Goal: Transaction & Acquisition: Purchase product/service

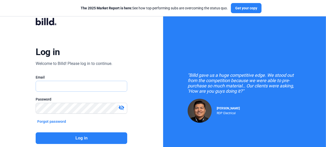
type input "[PERSON_NAME][EMAIL_ADDRESS][DOMAIN_NAME]"
click at [76, 138] on button "Log in" at bounding box center [82, 139] width 92 height 12
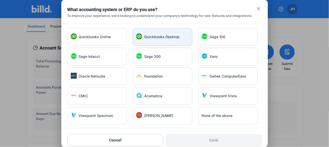
click at [148, 40] on div "Quickbooks Desktop" at bounding box center [163, 37] width 60 height 18
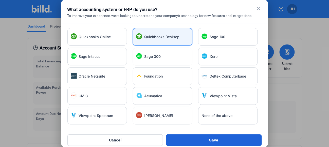
click at [205, 139] on button "Save" at bounding box center [214, 141] width 96 height 12
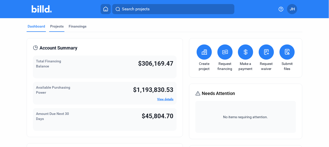
click at [54, 26] on div "Projects" at bounding box center [56, 26] width 13 height 5
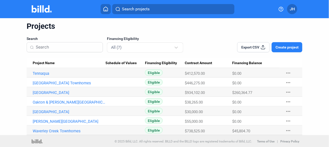
scroll to position [17, 0]
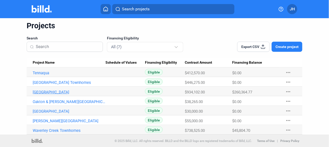
click at [50, 92] on link "[GEOGRAPHIC_DATA]" at bounding box center [69, 92] width 73 height 5
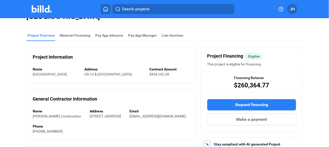
scroll to position [25, 0]
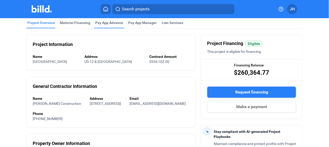
click at [105, 23] on div "Pay App Advance" at bounding box center [109, 22] width 28 height 5
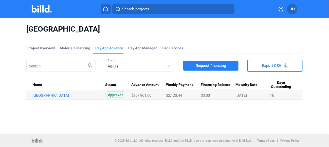
click at [206, 66] on span "Request financing" at bounding box center [211, 65] width 30 height 5
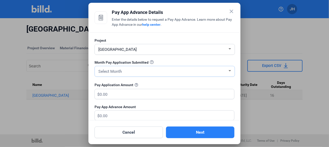
click at [152, 72] on div "Select Month" at bounding box center [162, 71] width 130 height 7
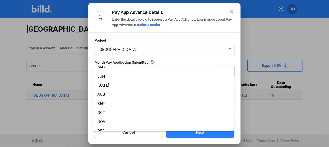
scroll to position [44, 0]
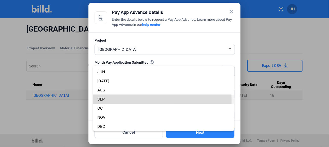
click at [106, 101] on span "SEP" at bounding box center [163, 99] width 132 height 9
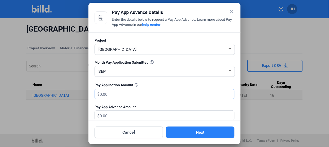
click at [109, 92] on input "text" at bounding box center [164, 94] width 129 height 10
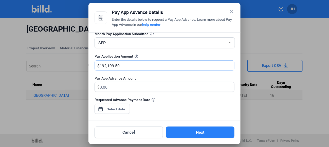
scroll to position [51, 0]
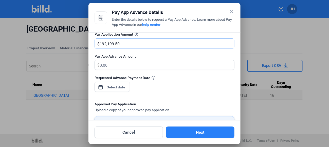
type input "192,199.50"
click at [121, 87] on div "close Pay App Advance Details Enter the details below to request a Pay App Adva…" at bounding box center [164, 73] width 329 height 147
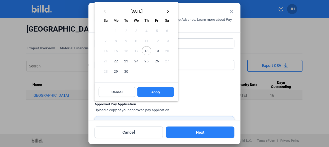
click at [117, 63] on span "22" at bounding box center [115, 60] width 9 height 9
click at [151, 93] on span "Apply" at bounding box center [155, 92] width 9 height 5
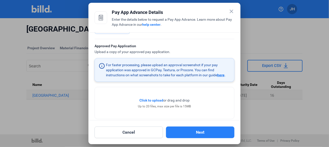
scroll to position [115, 0]
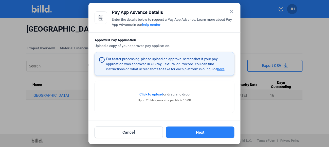
click at [155, 94] on span "Click to upload" at bounding box center [151, 94] width 24 height 4
click at [151, 94] on span "Click to upload" at bounding box center [151, 94] width 24 height 4
click at [150, 94] on span "Click to upload" at bounding box center [151, 94] width 24 height 4
click at [152, 93] on span "Click to upload" at bounding box center [151, 94] width 24 height 4
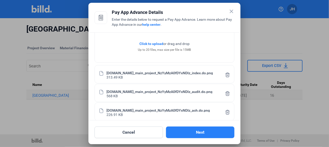
scroll to position [190, 0]
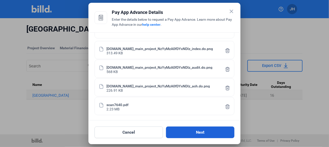
click at [188, 132] on button "Next" at bounding box center [200, 133] width 68 height 12
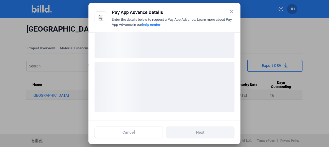
scroll to position [32, 0]
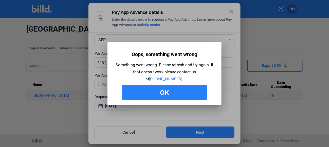
click at [168, 92] on button "Ok" at bounding box center [164, 92] width 85 height 15
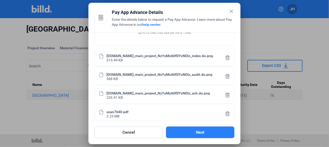
scroll to position [190, 0]
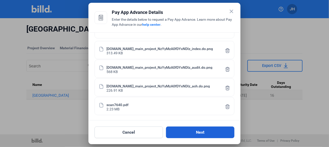
click at [196, 131] on button "Next" at bounding box center [200, 133] width 68 height 12
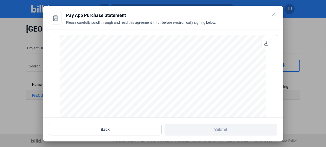
scroll to position [2254, 0]
click at [264, 44] on icon at bounding box center [266, 43] width 5 height 5
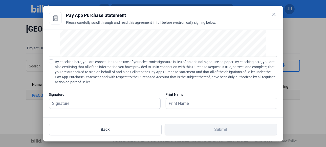
scroll to position [71, 0]
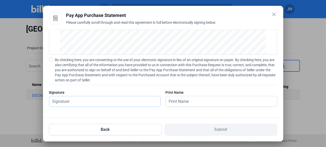
click at [73, 101] on input "text" at bounding box center [102, 102] width 106 height 10
type input "[PERSON_NAME]"
click at [51, 60] on span at bounding box center [51, 59] width 4 height 4
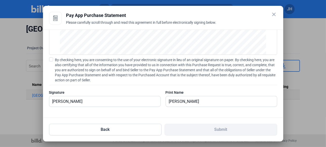
click at [0, 0] on input "By checking here, you are consenting to the use of your electronic signature in…" at bounding box center [0, 0] width 0 height 0
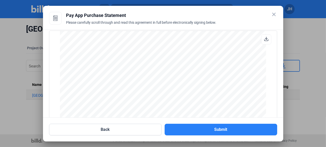
scroll to position [0, 0]
click at [264, 45] on icon at bounding box center [266, 43] width 5 height 5
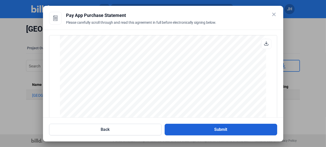
click at [222, 130] on button "Submit" at bounding box center [221, 130] width 113 height 12
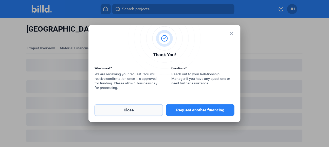
click at [134, 113] on button "Close" at bounding box center [128, 111] width 68 height 12
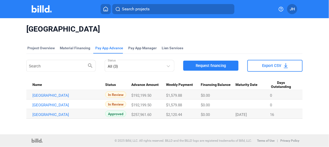
click at [292, 7] on span "JH" at bounding box center [292, 9] width 5 height 6
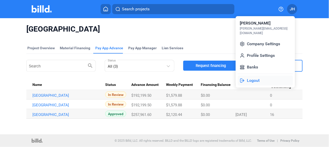
click at [256, 76] on button "Logout" at bounding box center [265, 81] width 55 height 10
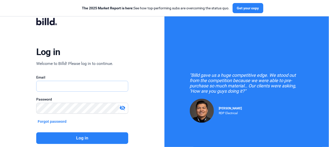
type input "[PERSON_NAME][EMAIL_ADDRESS][DOMAIN_NAME]"
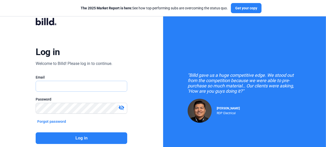
type input "[PERSON_NAME][EMAIL_ADDRESS][DOMAIN_NAME]"
click at [84, 139] on button "Log in" at bounding box center [82, 139] width 92 height 12
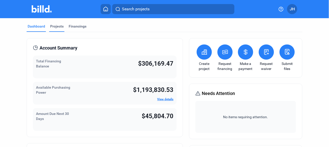
click at [59, 26] on div "Projects" at bounding box center [56, 26] width 13 height 5
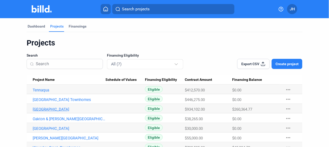
click at [55, 110] on link "[GEOGRAPHIC_DATA]" at bounding box center [69, 109] width 73 height 5
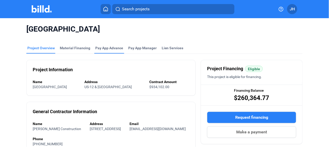
click at [111, 48] on div "Pay App Advance" at bounding box center [109, 48] width 28 height 5
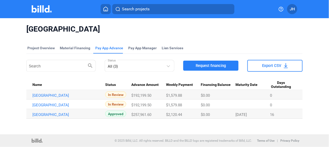
click at [291, 7] on span "JH" at bounding box center [292, 9] width 5 height 6
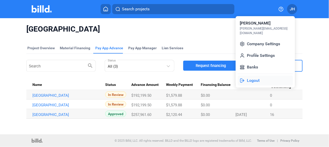
click at [249, 76] on button "Logout" at bounding box center [265, 81] width 55 height 10
